Goal: Navigation & Orientation: Find specific page/section

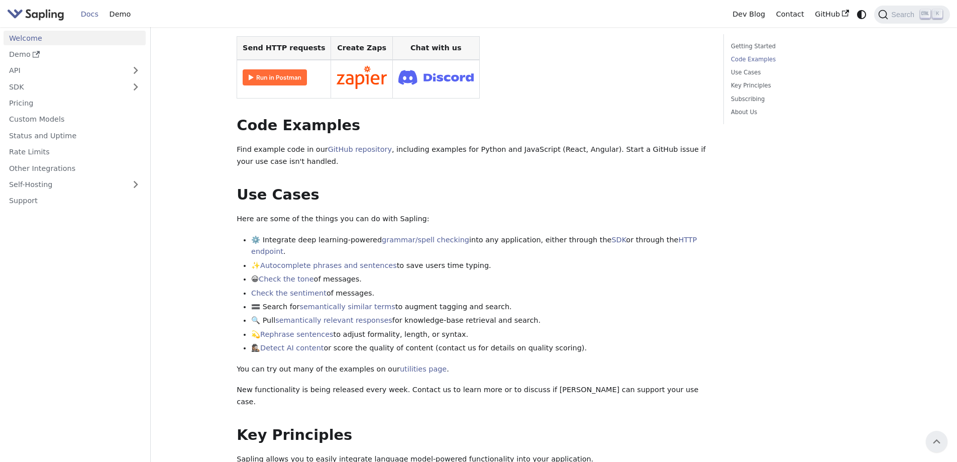
scroll to position [50, 0]
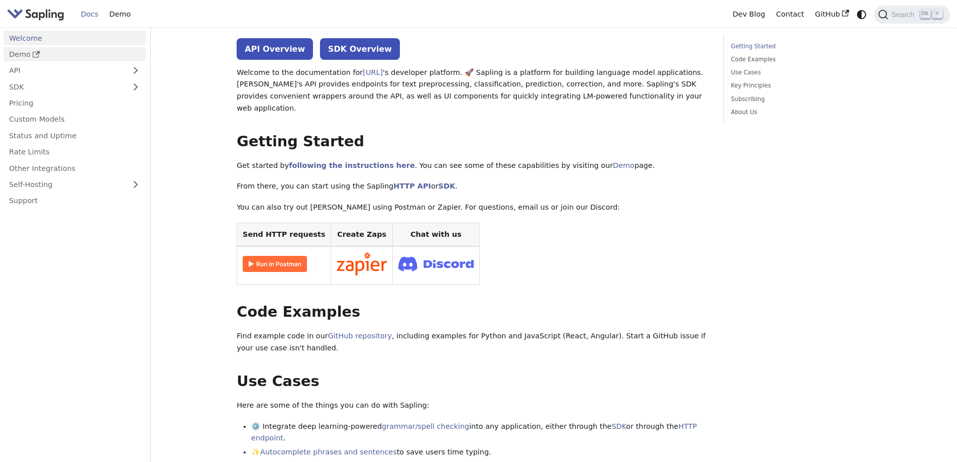
click at [52, 55] on link "Demo" at bounding box center [75, 54] width 142 height 15
